Goal: Task Accomplishment & Management: Use online tool/utility

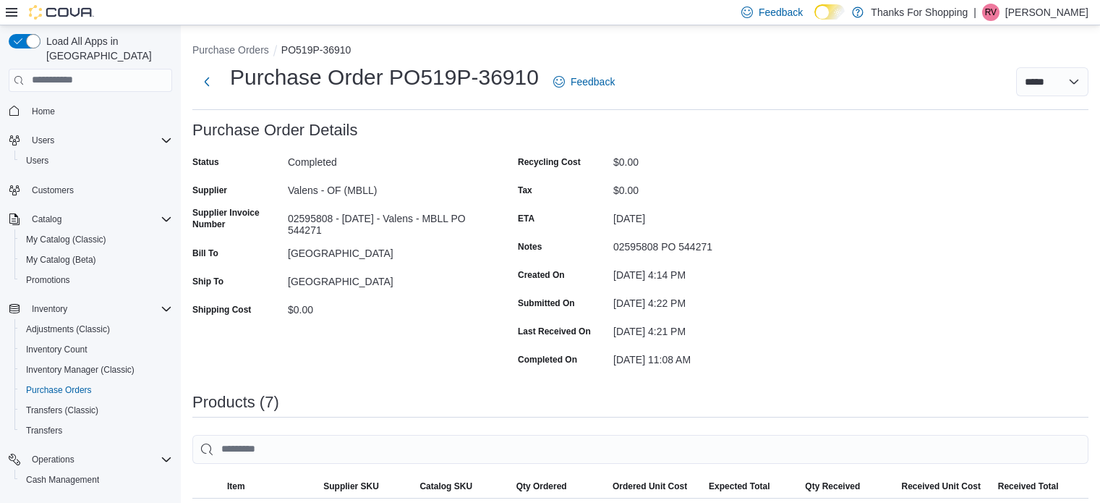
click at [809, 67] on div "***** *****" at bounding box center [860, 81] width 456 height 29
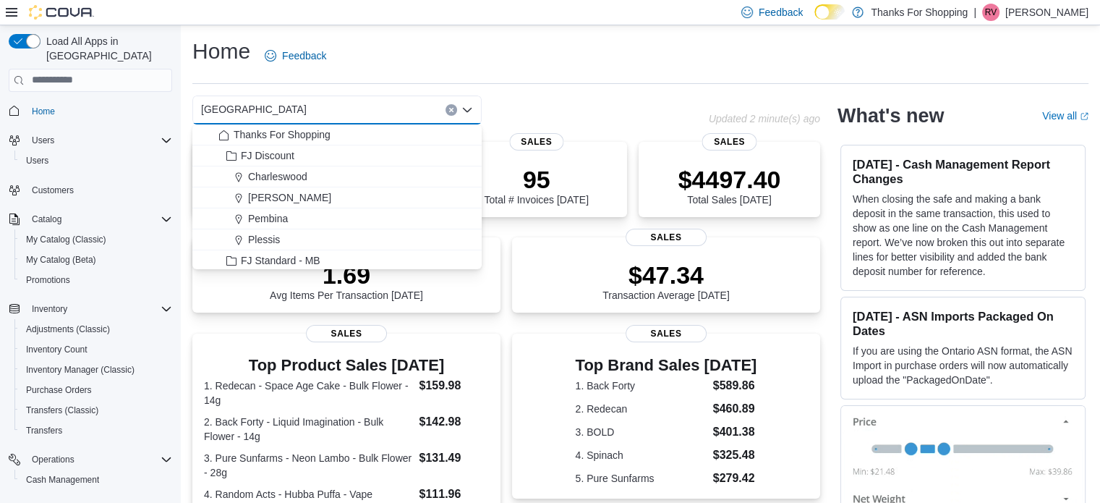
click at [563, 48] on div "Home Feedback" at bounding box center [640, 56] width 896 height 38
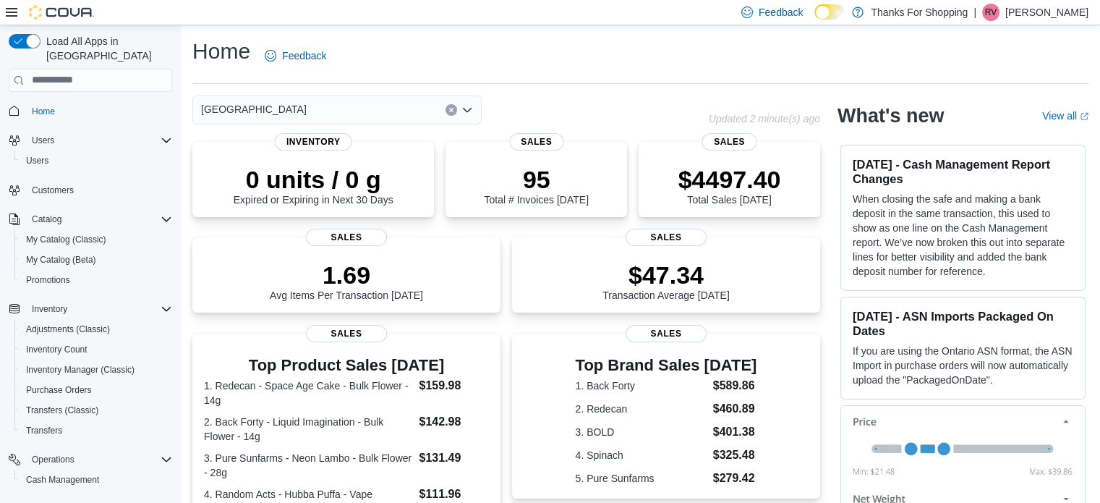
click at [247, 99] on div "[GEOGRAPHIC_DATA]" at bounding box center [336, 109] width 289 height 29
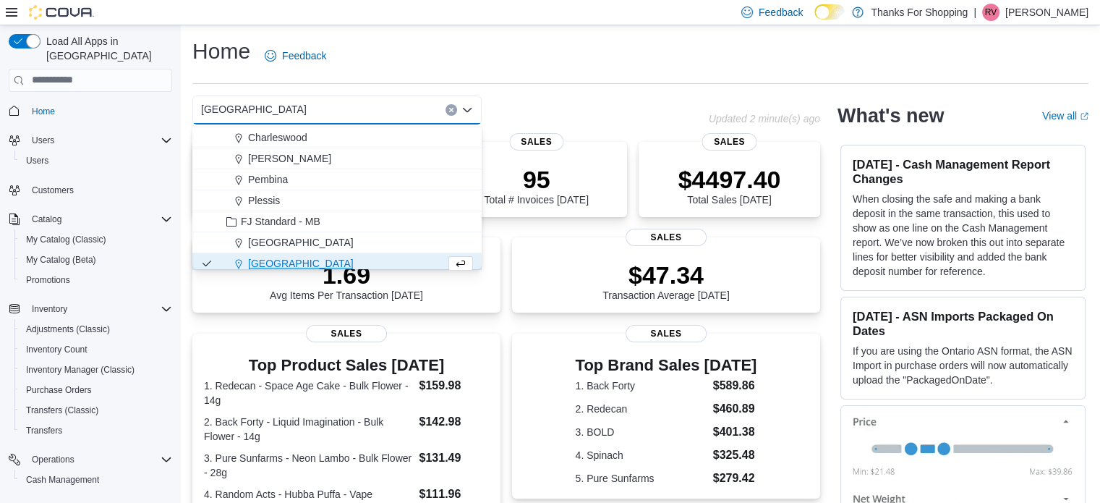
scroll to position [72, 0]
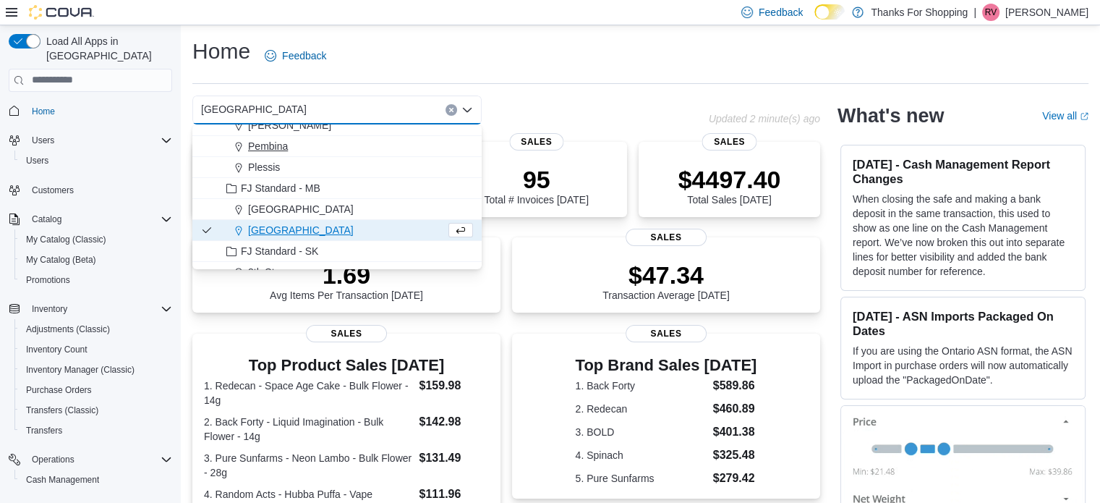
click at [268, 213] on span "[GEOGRAPHIC_DATA]" at bounding box center [301, 209] width 106 height 14
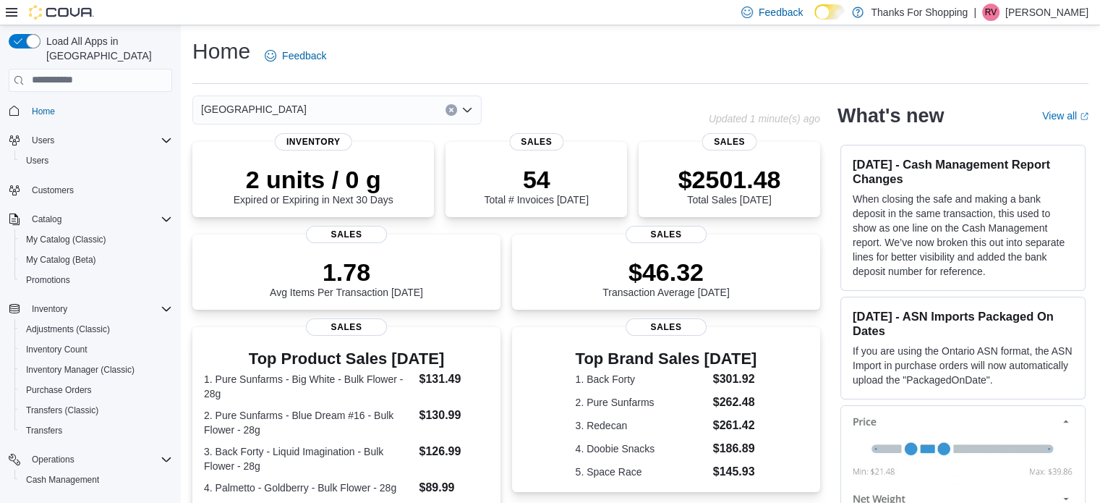
click at [273, 103] on div "Grant Park Combo box. Selected. [GEOGRAPHIC_DATA]. Press Backspace to delete [G…" at bounding box center [336, 109] width 289 height 29
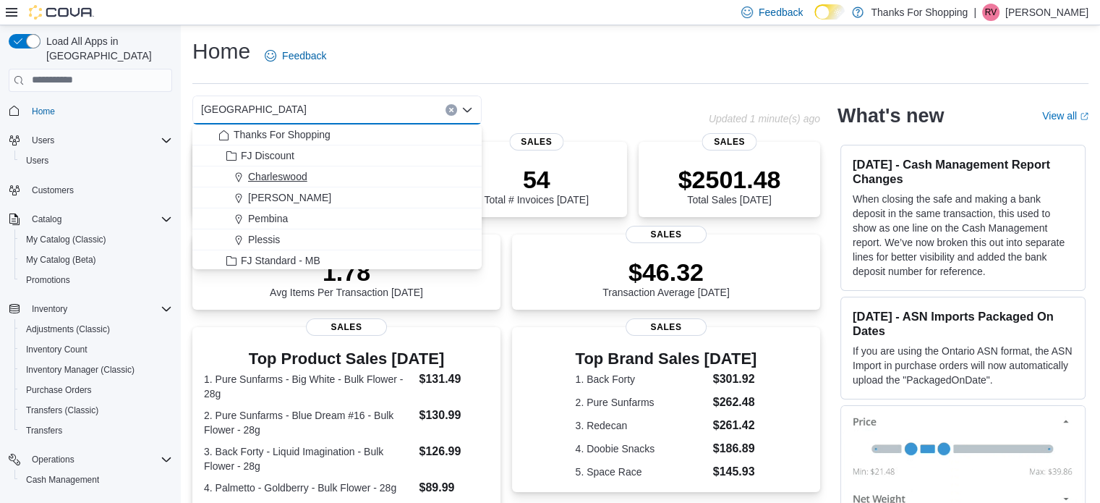
click at [293, 168] on button "Charleswood" at bounding box center [336, 176] width 289 height 21
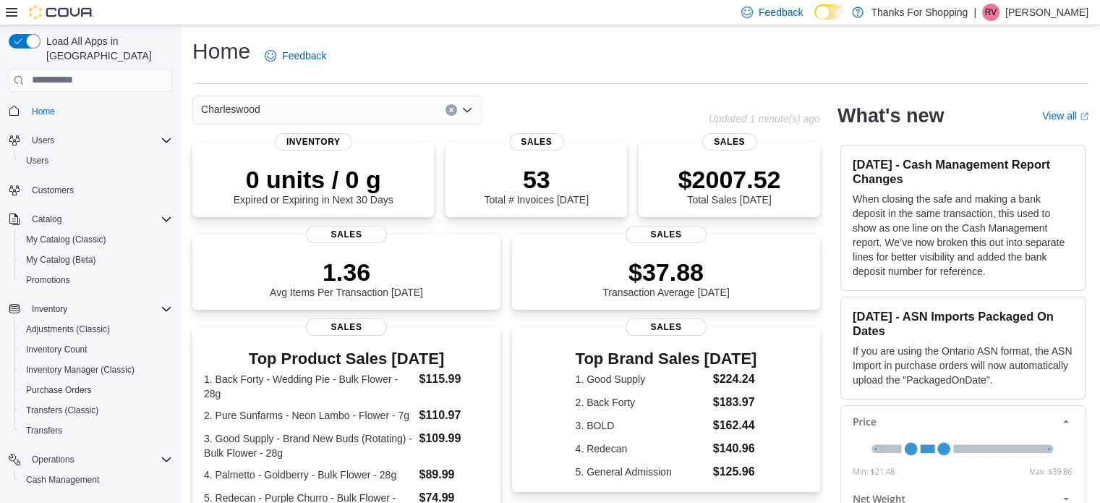
click at [276, 100] on div "Charleswood" at bounding box center [336, 109] width 289 height 29
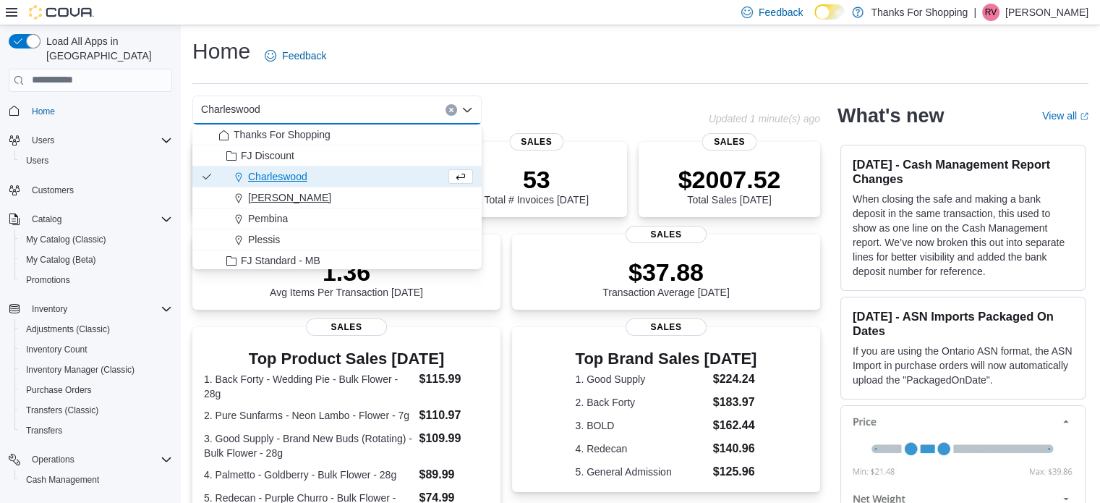
click at [281, 194] on span "[PERSON_NAME]" at bounding box center [289, 197] width 83 height 14
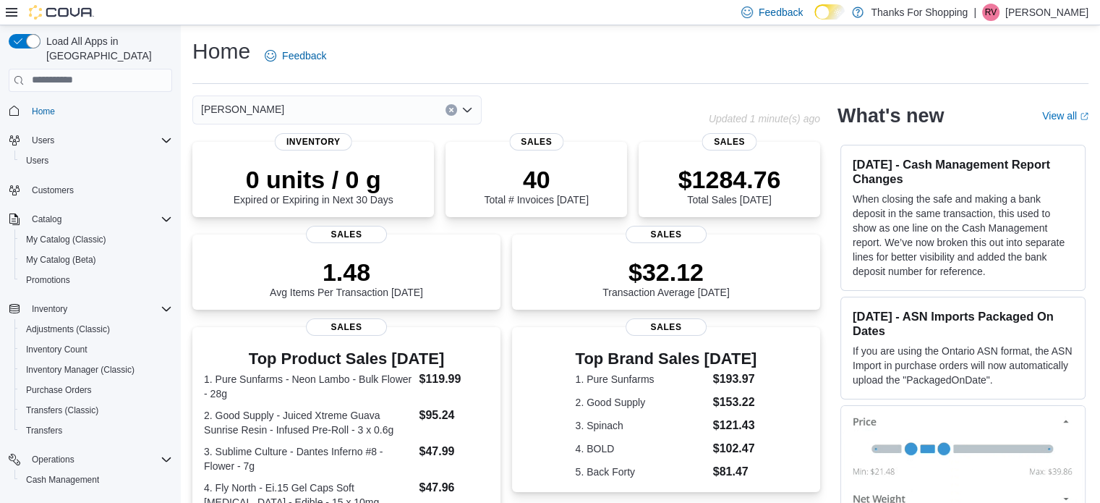
click at [276, 105] on div "[PERSON_NAME] Combo box. Selected. [GEOGRAPHIC_DATA]. Press Backspace to delete…" at bounding box center [336, 109] width 289 height 29
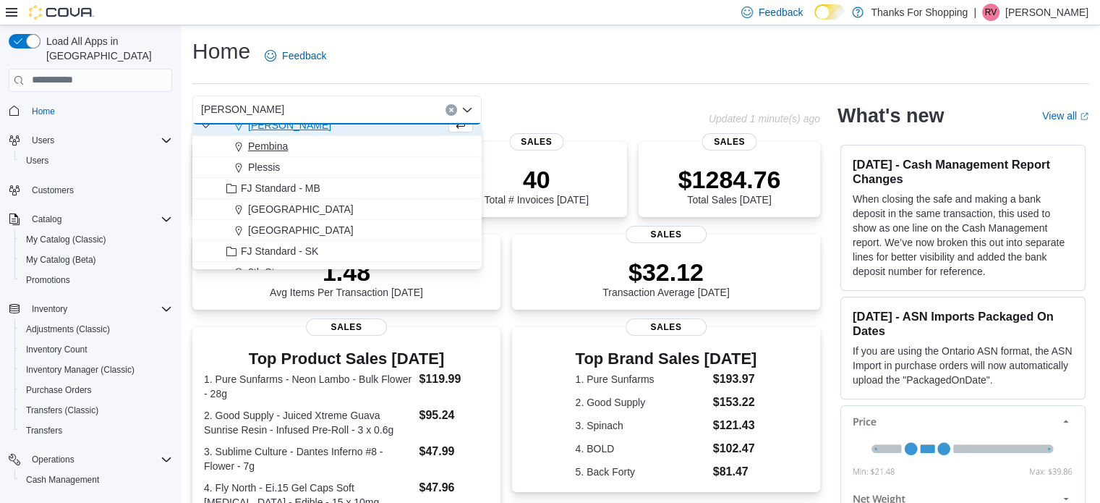
click at [284, 216] on span "[GEOGRAPHIC_DATA]" at bounding box center [301, 209] width 106 height 14
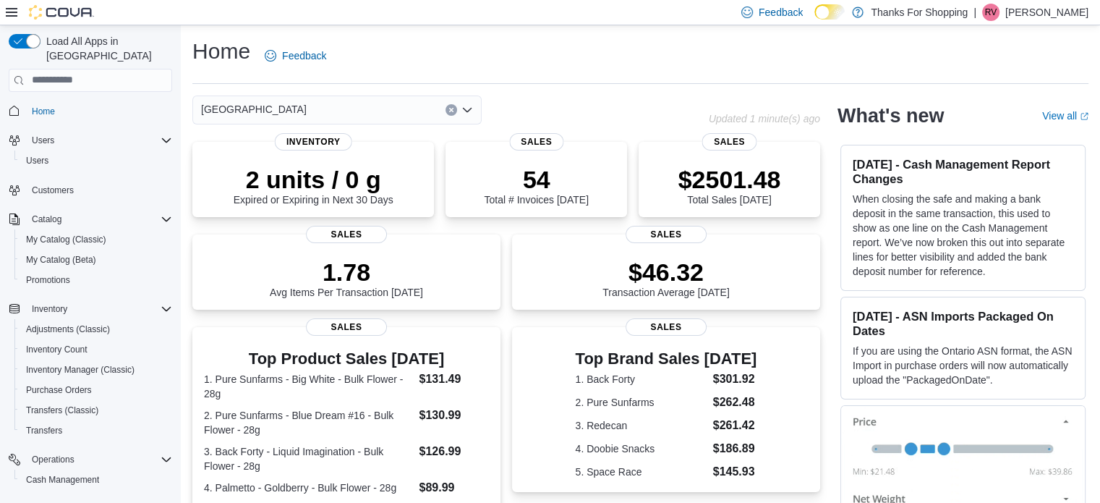
click at [299, 112] on div "Grant Park Combo box. Selected. [GEOGRAPHIC_DATA]. Press Backspace to delete [G…" at bounding box center [336, 109] width 289 height 29
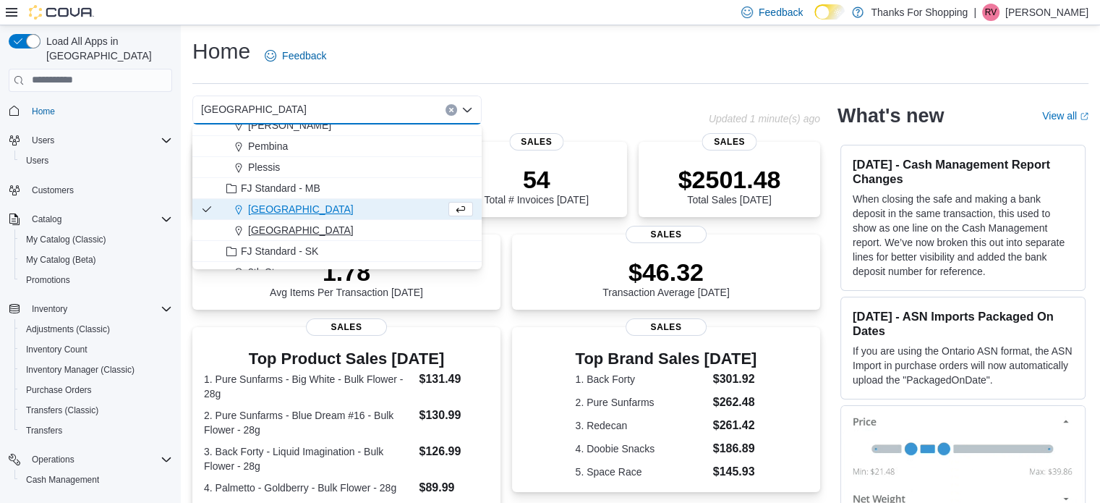
click at [278, 231] on span "[GEOGRAPHIC_DATA]" at bounding box center [301, 230] width 106 height 14
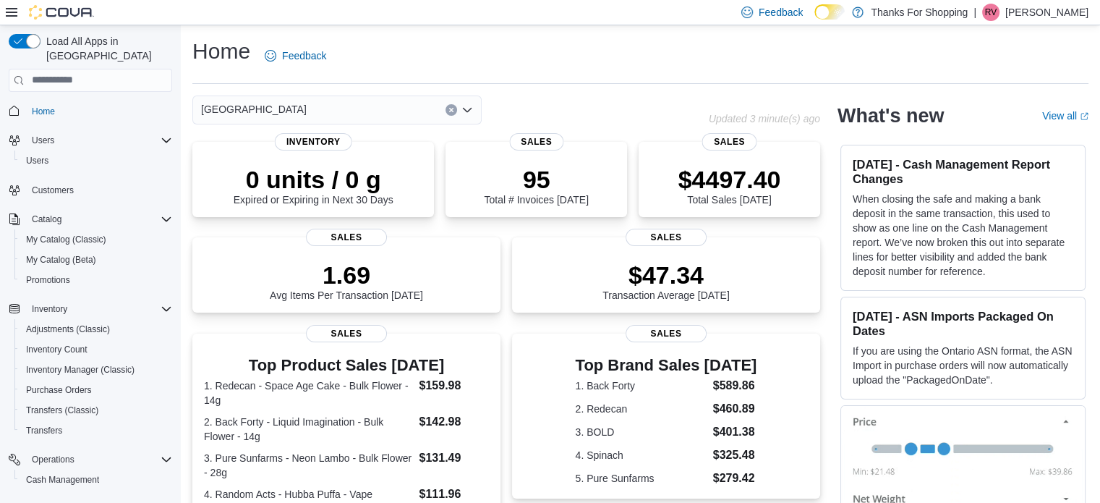
click at [500, 46] on div "Home Feedback" at bounding box center [640, 56] width 896 height 38
click at [464, 48] on div "Home Feedback" at bounding box center [640, 56] width 896 height 38
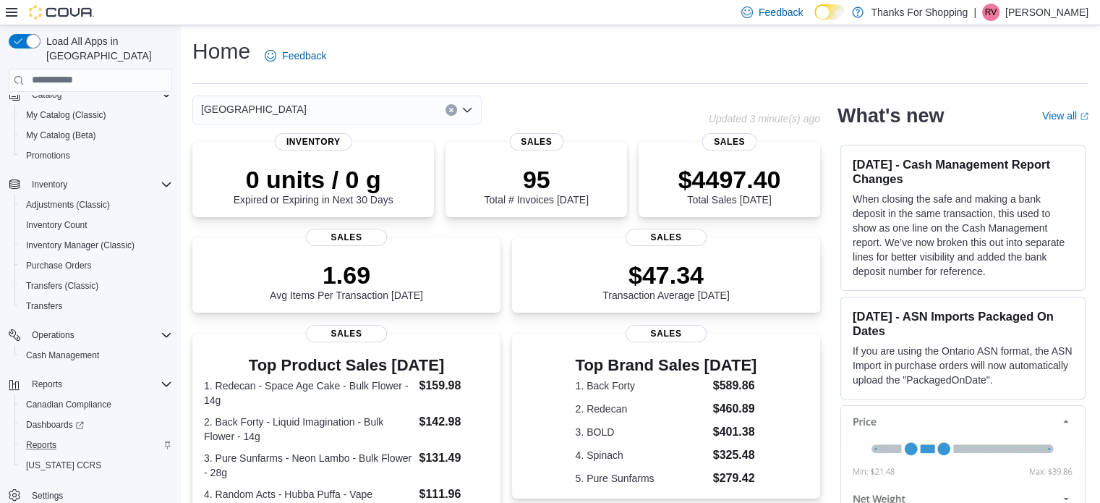
scroll to position [124, 0]
drag, startPoint x: 44, startPoint y: 428, endPoint x: 171, endPoint y: 189, distance: 270.2
click at [44, 439] on span "Reports" at bounding box center [41, 445] width 30 height 12
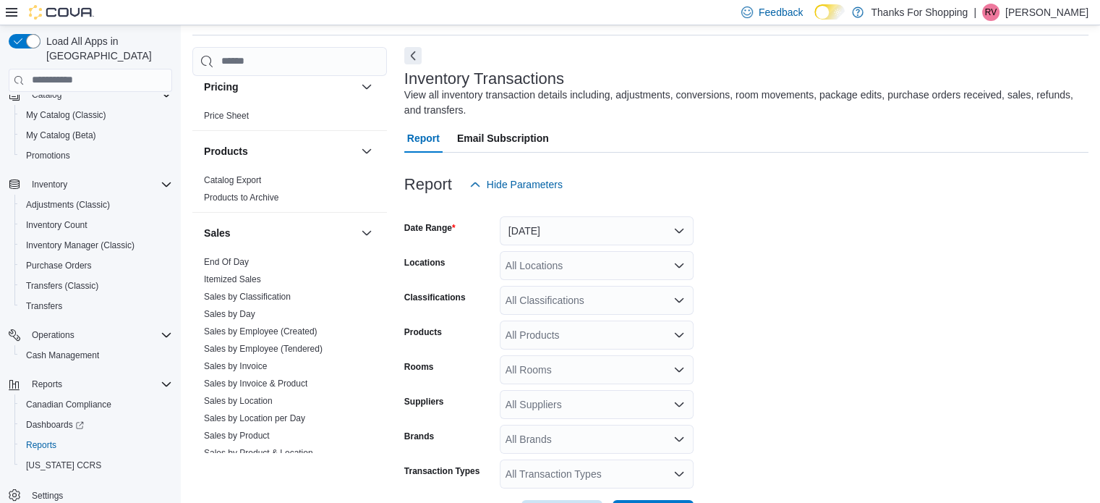
scroll to position [1085, 0]
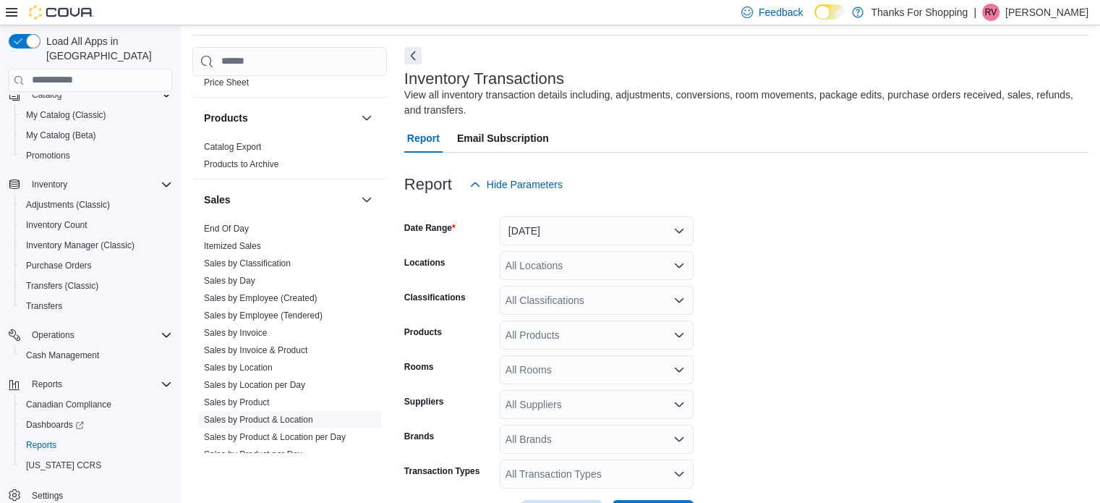
click at [247, 414] on link "Sales by Product & Location" at bounding box center [258, 419] width 109 height 10
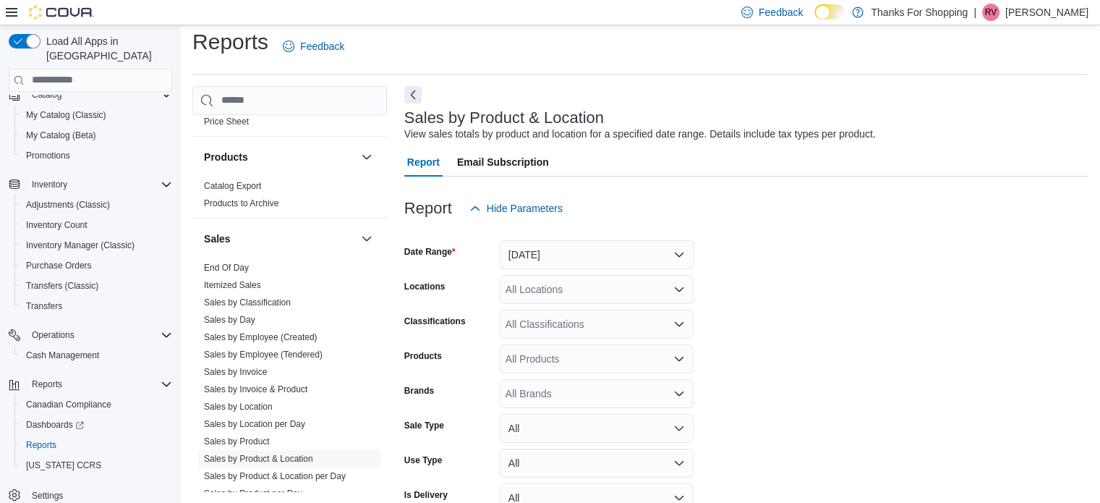
scroll to position [33, 0]
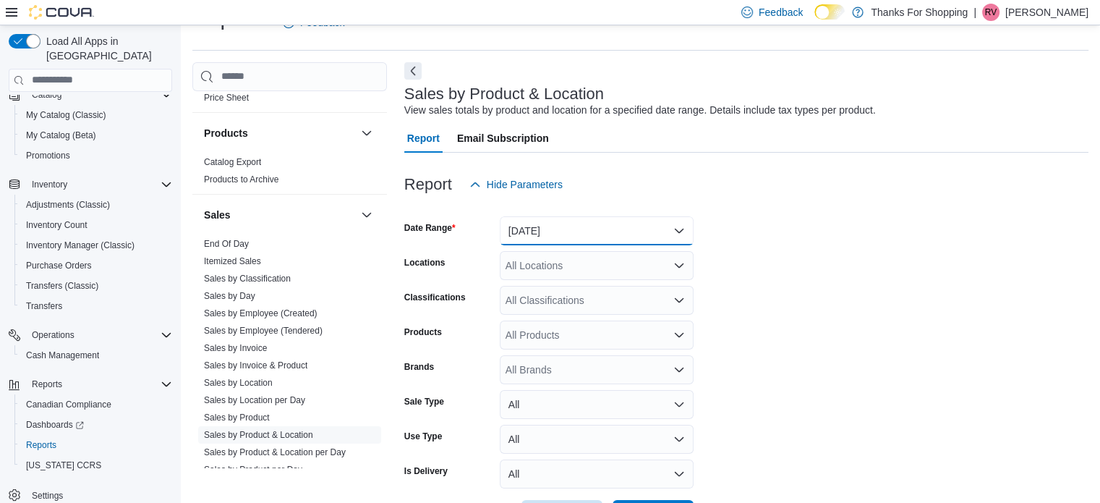
click at [520, 234] on button "[DATE]" at bounding box center [597, 230] width 194 height 29
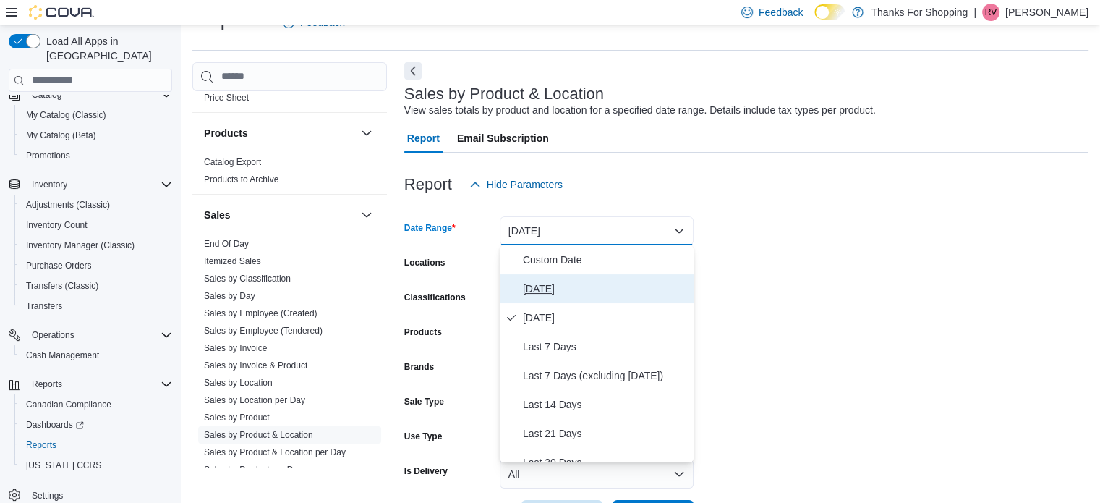
click at [542, 289] on span "[DATE]" at bounding box center [605, 288] width 165 height 17
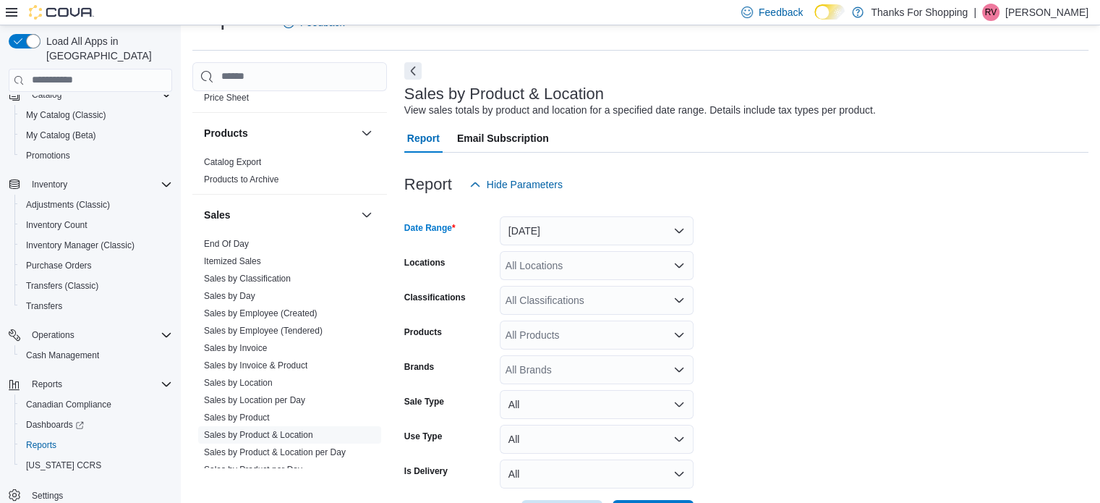
click at [959, 222] on form "Date Range [DATE] Locations All Locations Classifications All Classifications P…" at bounding box center [746, 364] width 684 height 330
click at [591, 270] on div "All Locations" at bounding box center [597, 265] width 194 height 29
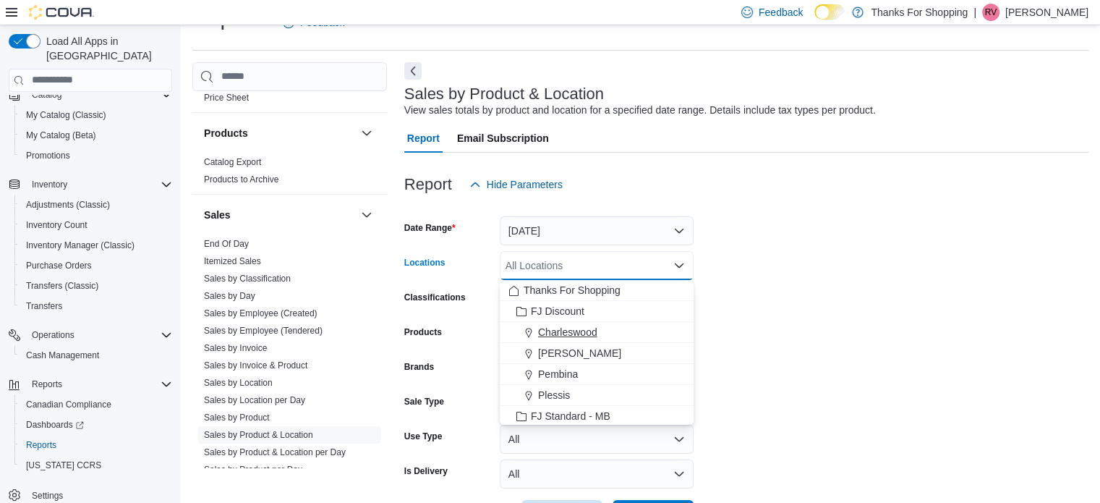
scroll to position [72, 0]
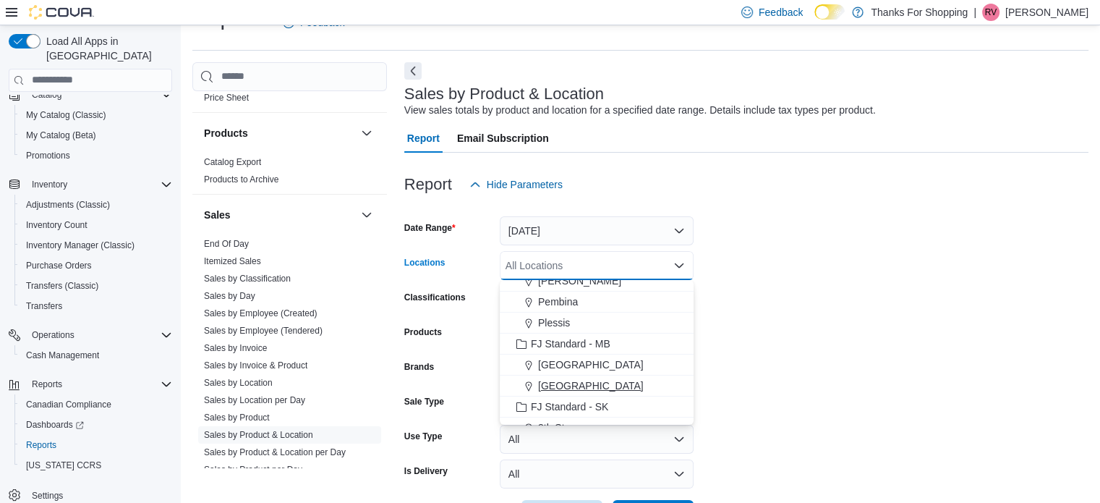
click at [556, 381] on span "[GEOGRAPHIC_DATA]" at bounding box center [591, 385] width 106 height 14
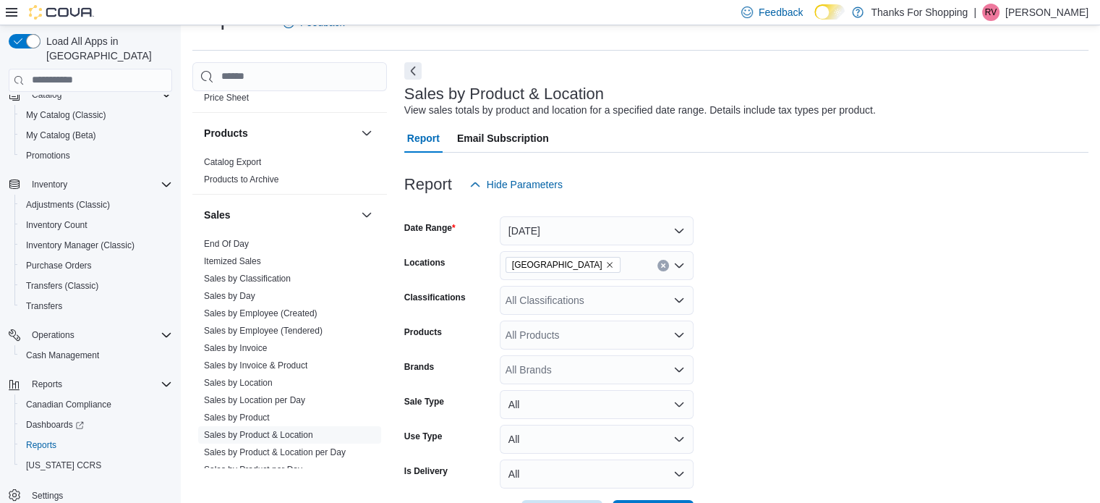
click at [927, 264] on form "Date Range [DATE] Locations [GEOGRAPHIC_DATA] Classifications All Classificatio…" at bounding box center [746, 364] width 684 height 330
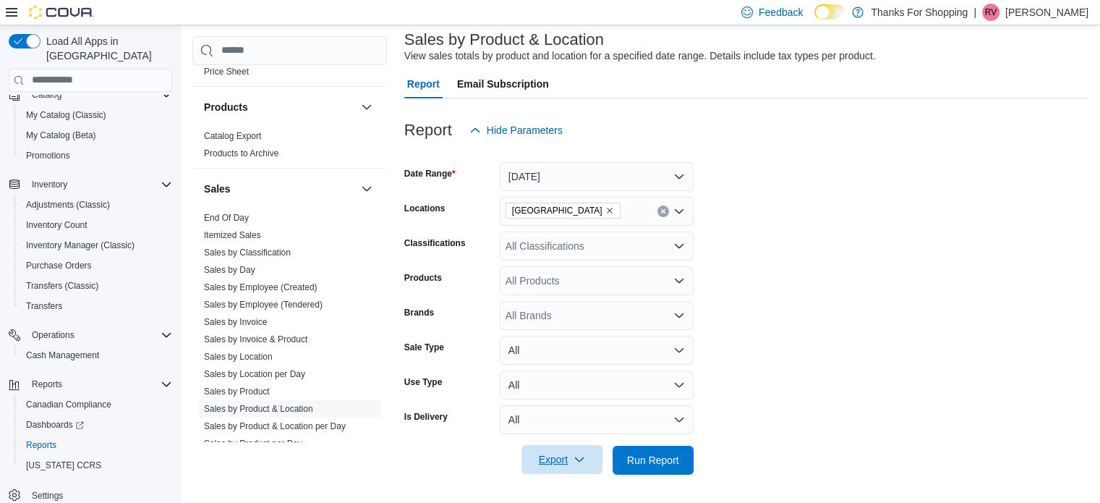
click at [560, 453] on span "Export" at bounding box center [562, 459] width 64 height 29
click at [553, 365] on span "Export to Excel" at bounding box center [564, 371] width 65 height 12
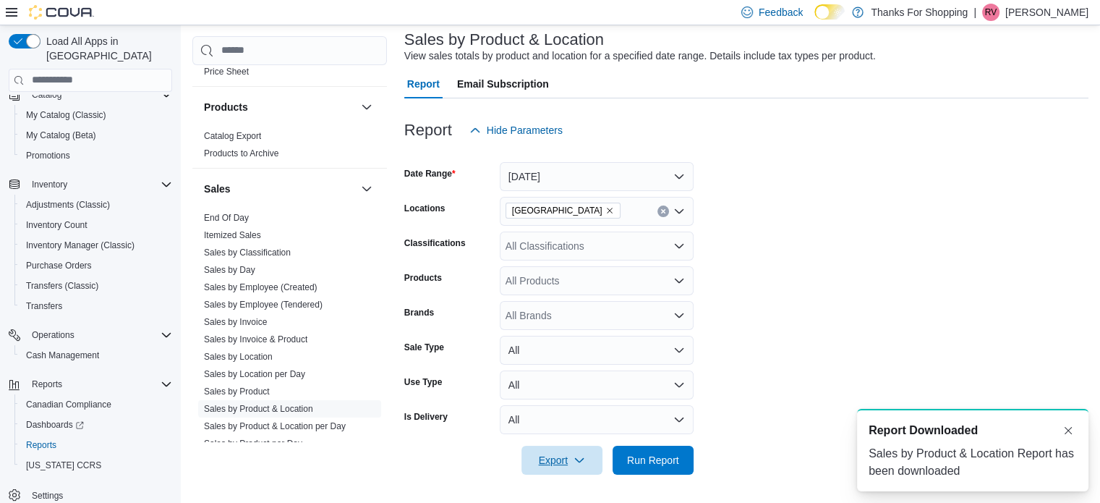
scroll to position [0, 0]
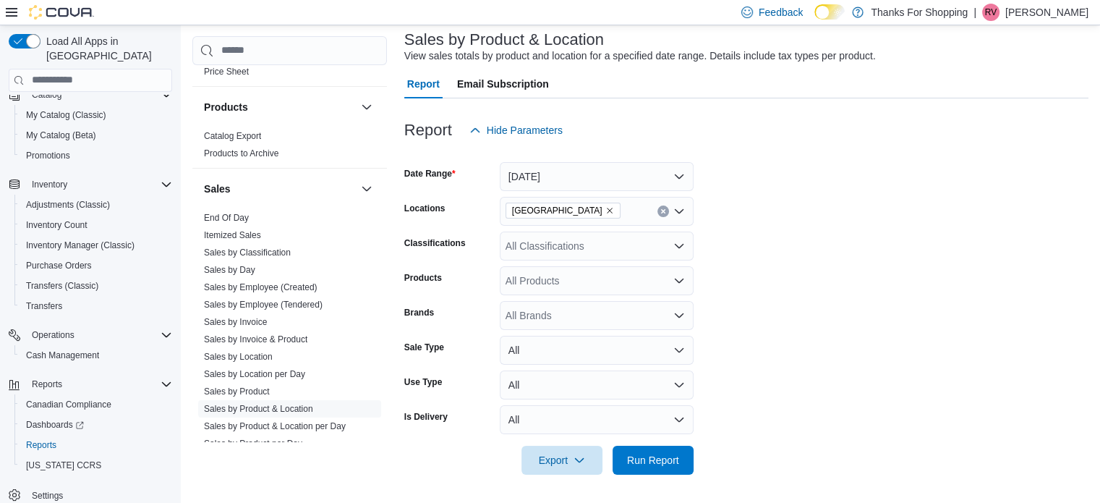
click at [810, 410] on form "Date Range [DATE] Locations [GEOGRAPHIC_DATA] Classifications All Classificatio…" at bounding box center [746, 310] width 684 height 330
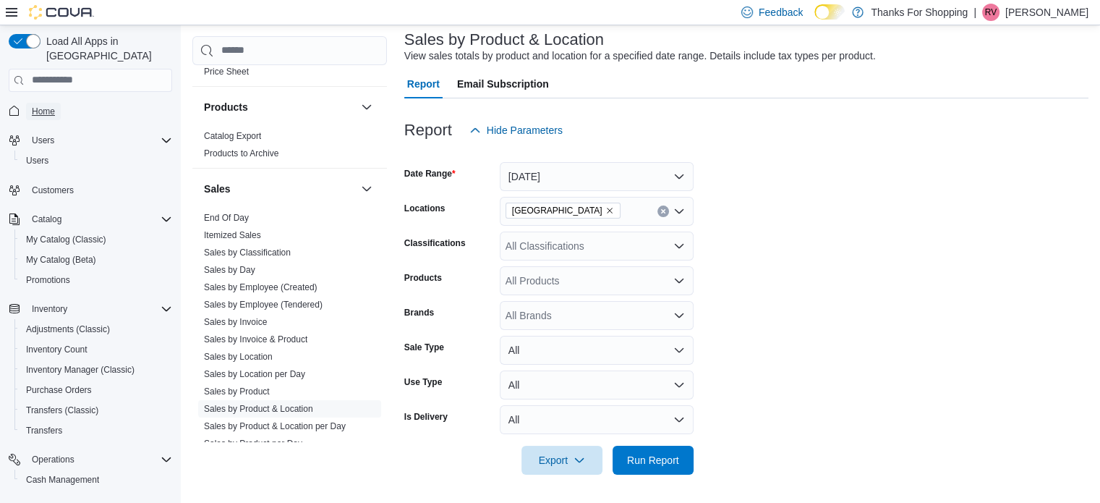
click at [50, 106] on span "Home" at bounding box center [43, 112] width 23 height 12
